Goal: Information Seeking & Learning: Understand process/instructions

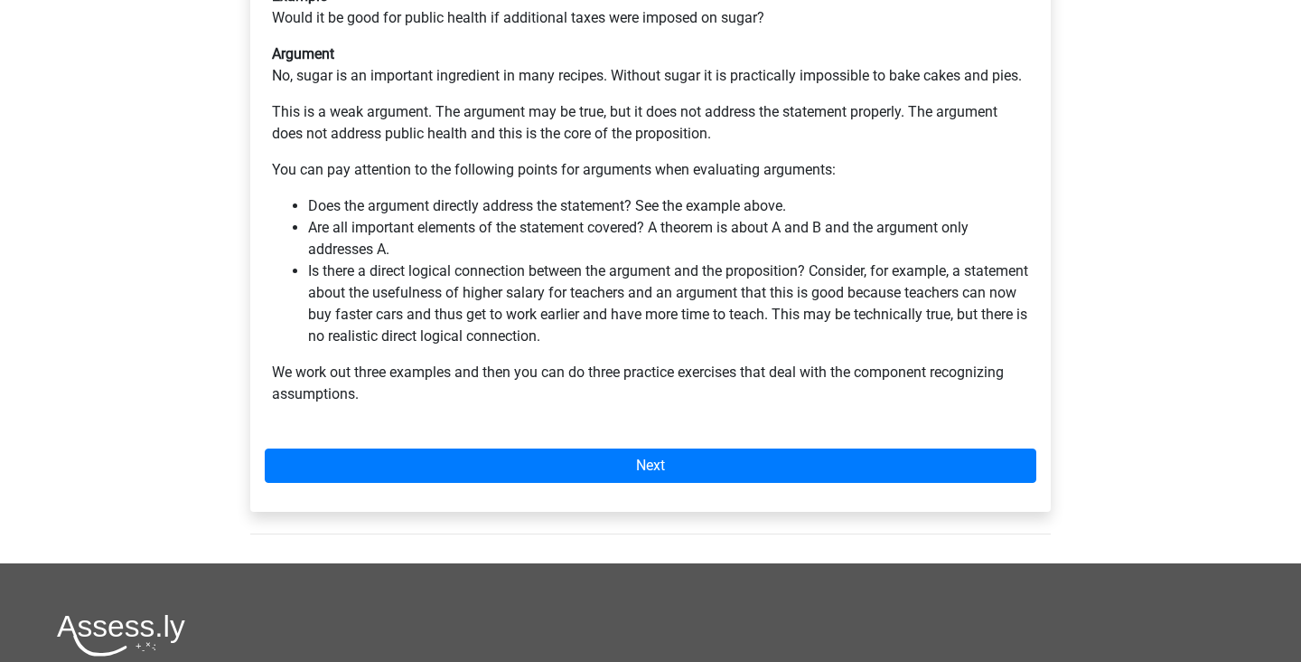
scroll to position [545, 0]
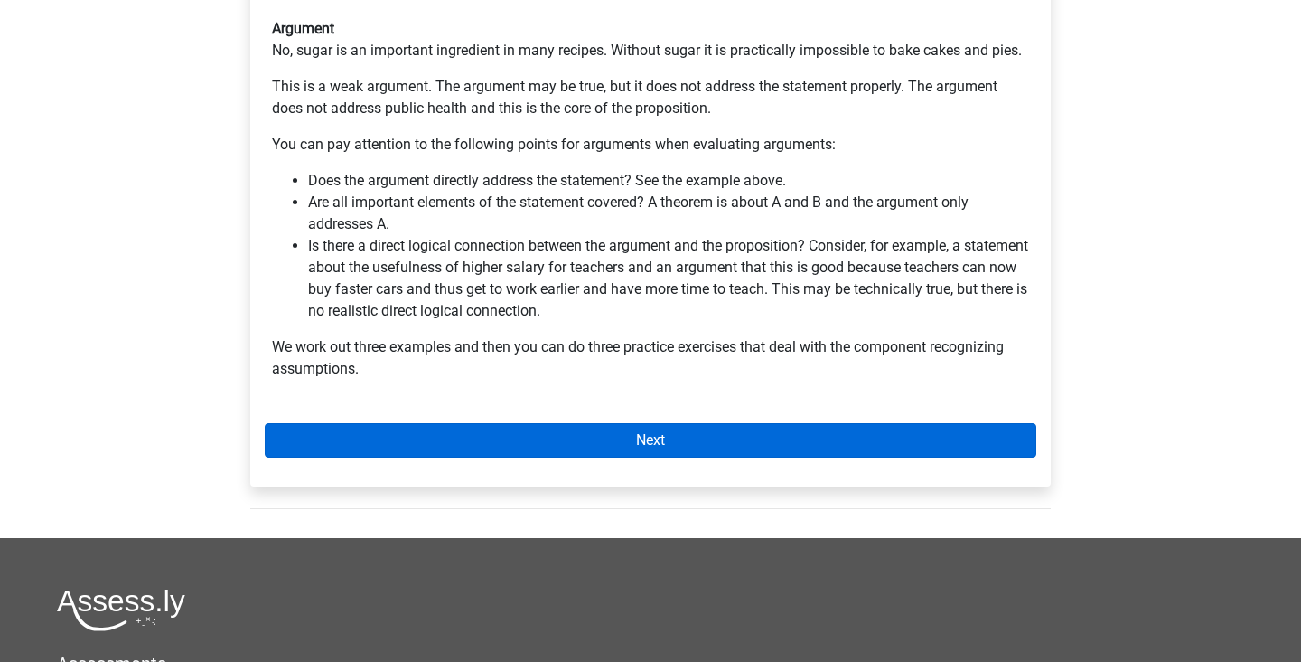
click at [673, 423] on link "Next" at bounding box center [651, 440] width 772 height 34
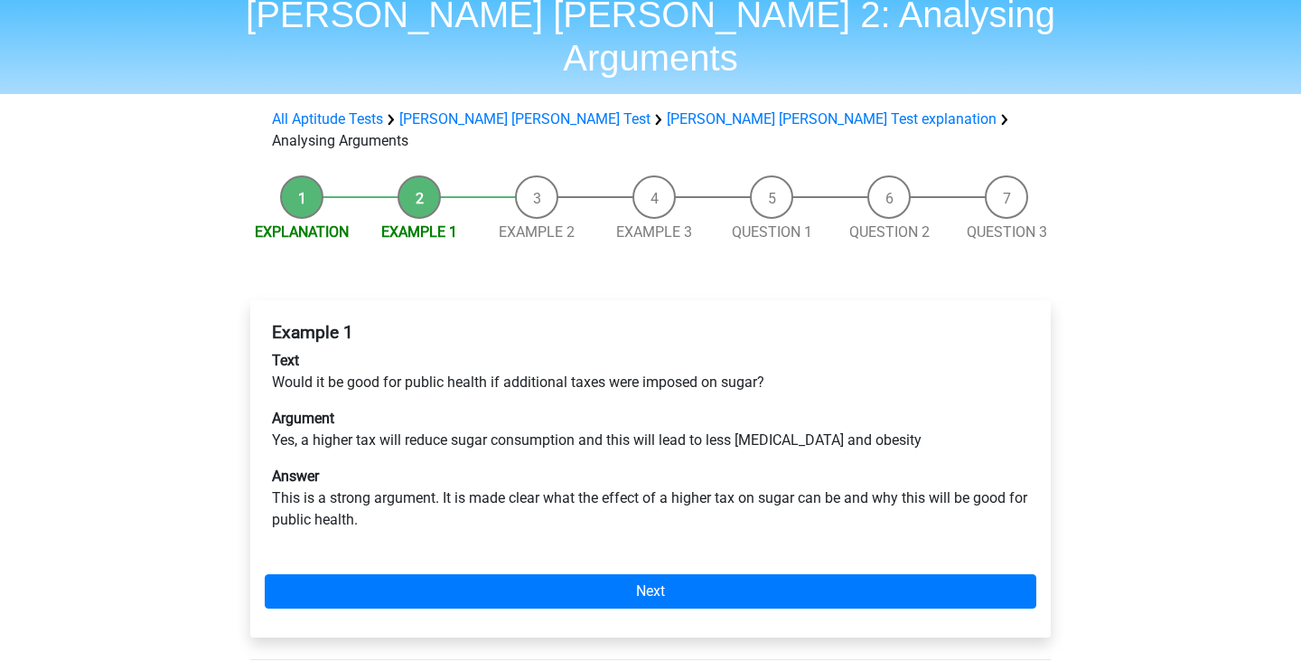
scroll to position [78, 0]
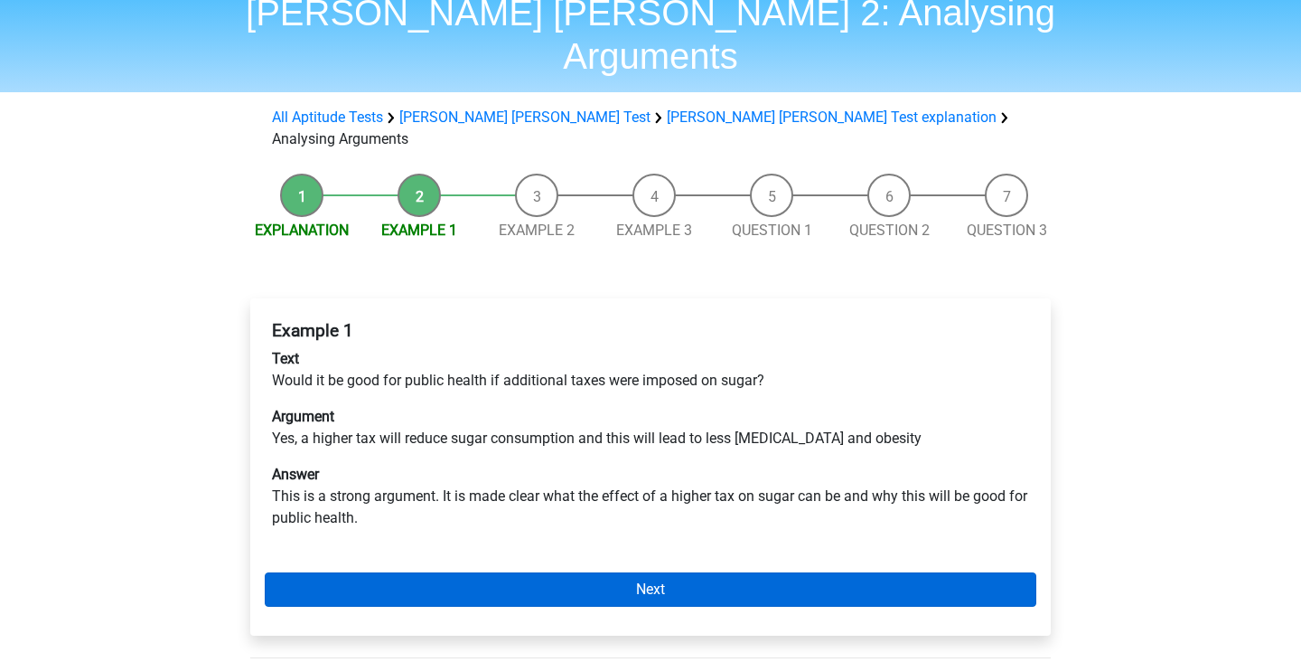
click at [650, 572] on link "Next" at bounding box center [651, 589] width 772 height 34
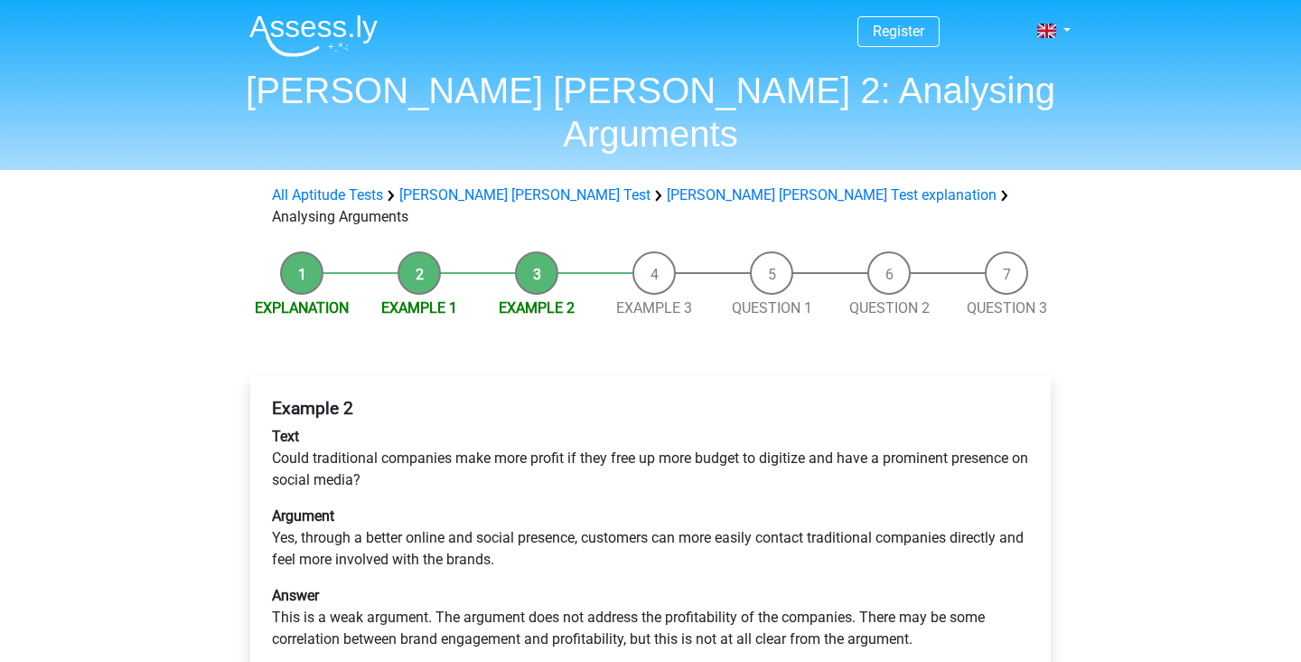
click at [646, 609] on div "Example 2 Text Could traditional companies make more profit if they free up mor…" at bounding box center [650, 566] width 801 height 381
click at [646, 625] on div "Example 2 Text Could traditional companies make more profit if they free up mor…" at bounding box center [650, 566] width 801 height 381
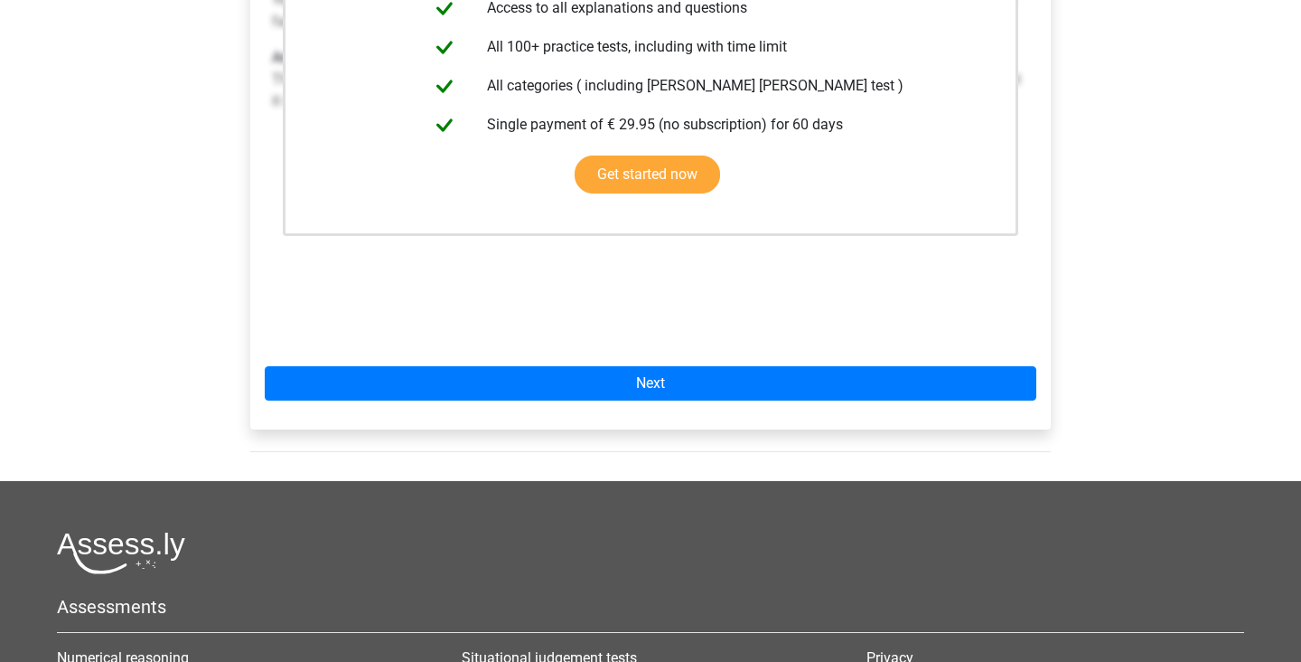
scroll to position [31, 0]
